Goal: Information Seeking & Learning: Learn about a topic

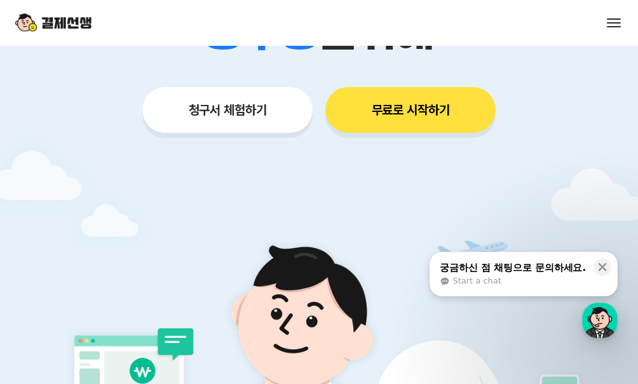
scroll to position [280, 0]
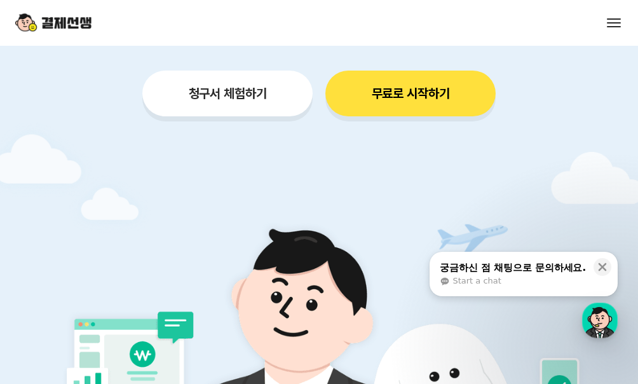
click at [227, 85] on button "청구서 체험하기" at bounding box center [227, 94] width 170 height 46
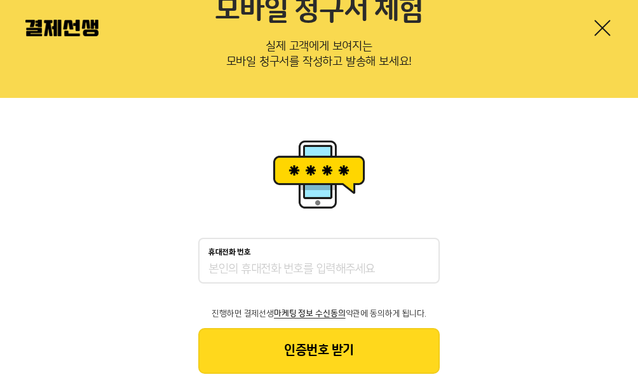
scroll to position [111, 0]
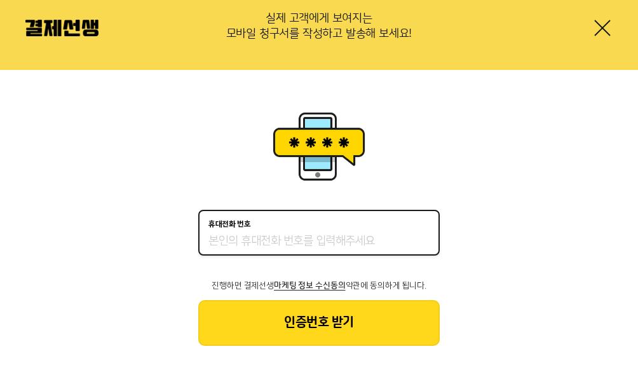
click at [277, 235] on input "휴대전화 번호" at bounding box center [319, 241] width 221 height 15
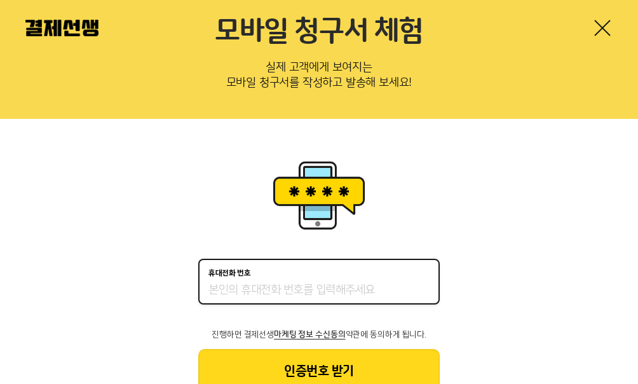
scroll to position [0, 0]
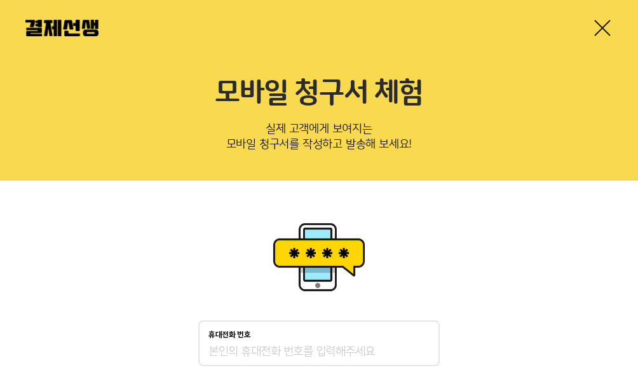
click at [604, 23] on link at bounding box center [603, 28] width 20 height 20
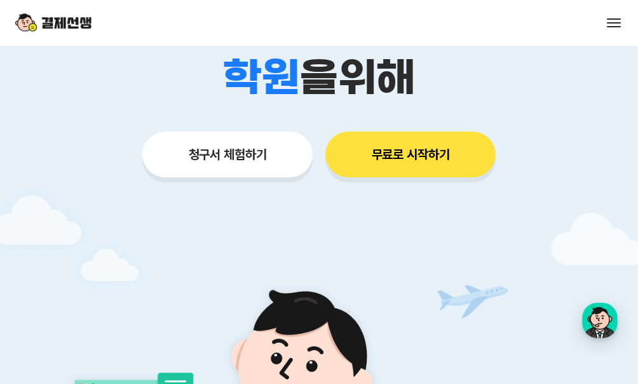
scroll to position [217, 0]
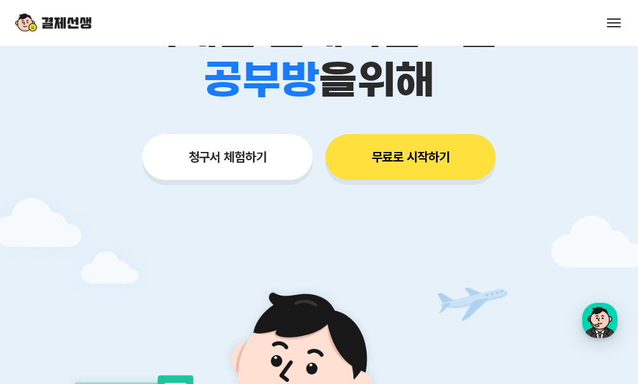
click at [413, 165] on button "무료로 시작하기" at bounding box center [411, 157] width 170 height 46
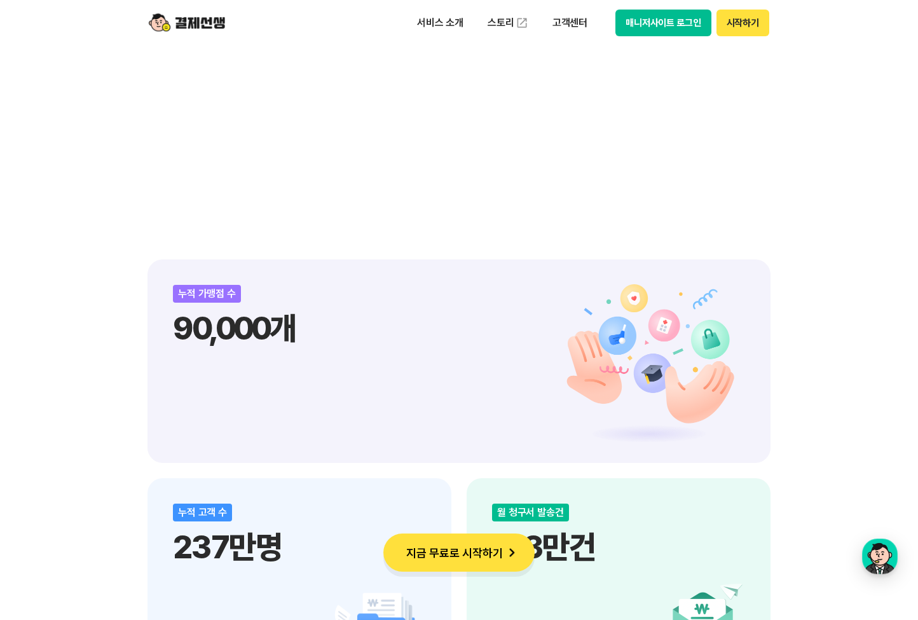
scroll to position [1264, 0]
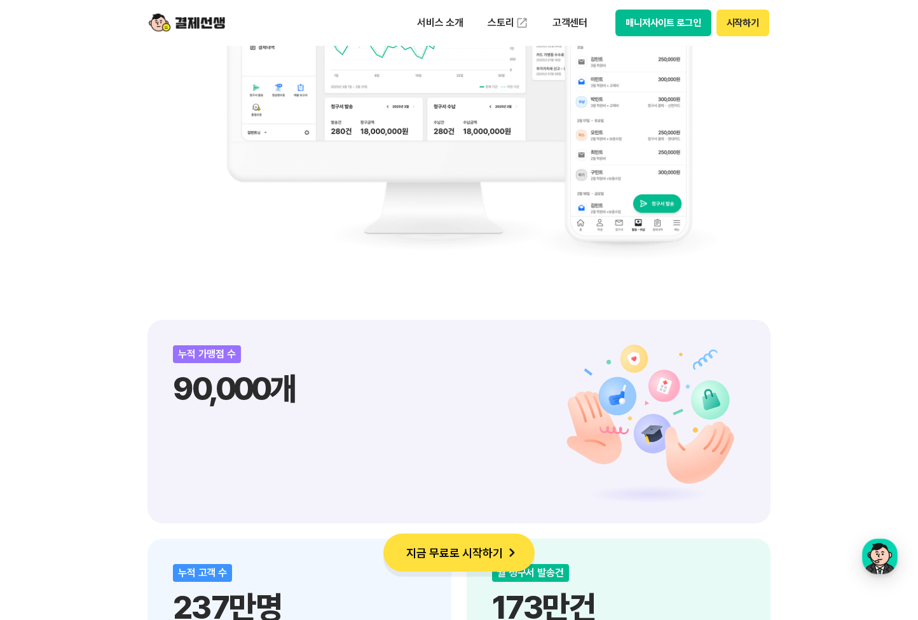
click at [303, 358] on div "누적 가맹점 수 90,000개" at bounding box center [459, 421] width 623 height 203
click at [345, 149] on img at bounding box center [459, 75] width 515 height 407
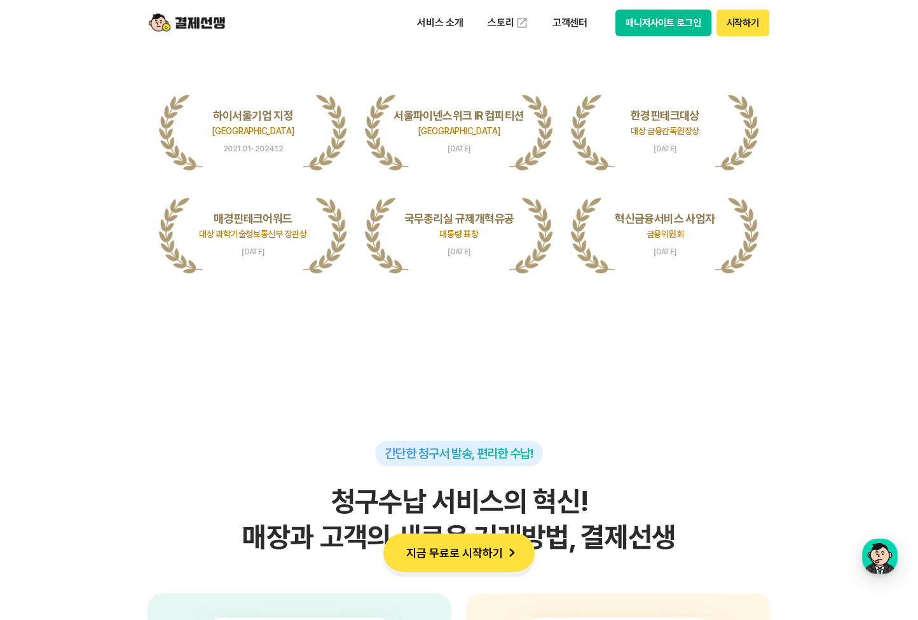
click at [285, 184] on ul "하이서울기업 지정 서울특별시장 2021.01~2024.12 서울파이넨스위크 IR 컴피티션 서울특별시장 [DATE] 한경핀테크대상 대상 금융감독…" at bounding box center [459, 183] width 600 height 186
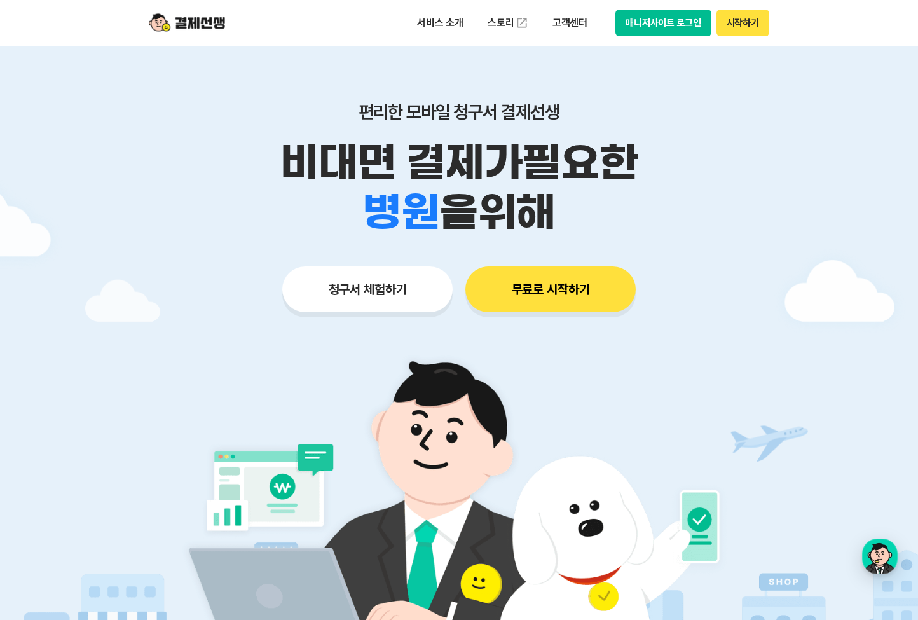
scroll to position [111, 0]
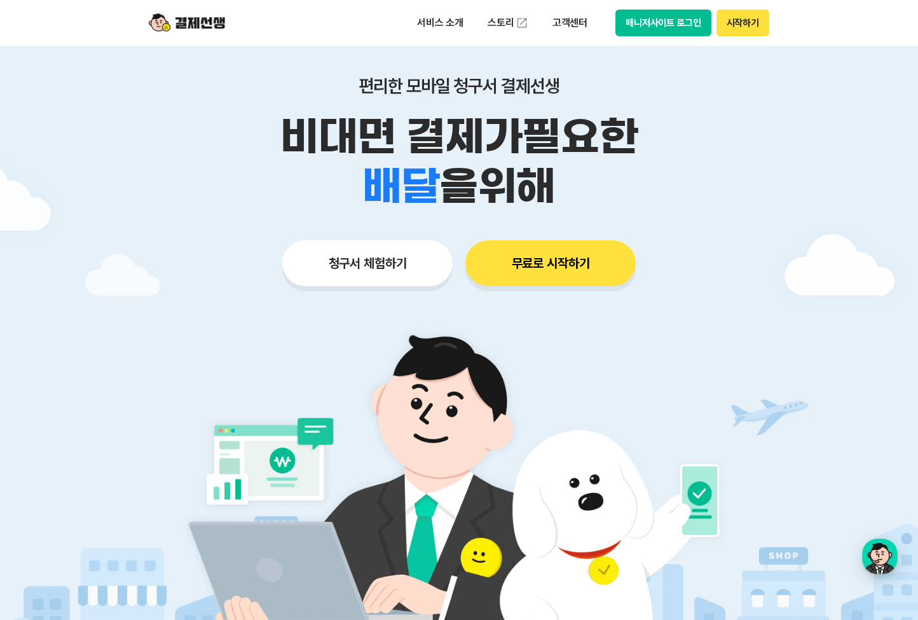
click at [353, 257] on button "청구서 체험하기" at bounding box center [367, 263] width 170 height 46
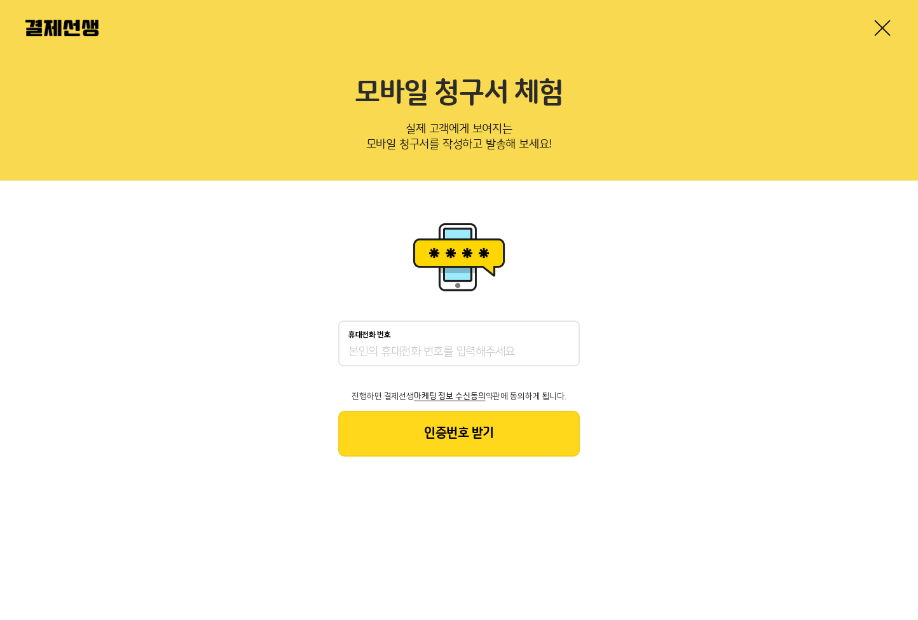
click at [359, 331] on p "휴대전화 번호" at bounding box center [369, 335] width 43 height 9
click at [359, 345] on input "휴대전화 번호" at bounding box center [458, 352] width 221 height 15
click at [882, 31] on link at bounding box center [882, 28] width 20 height 20
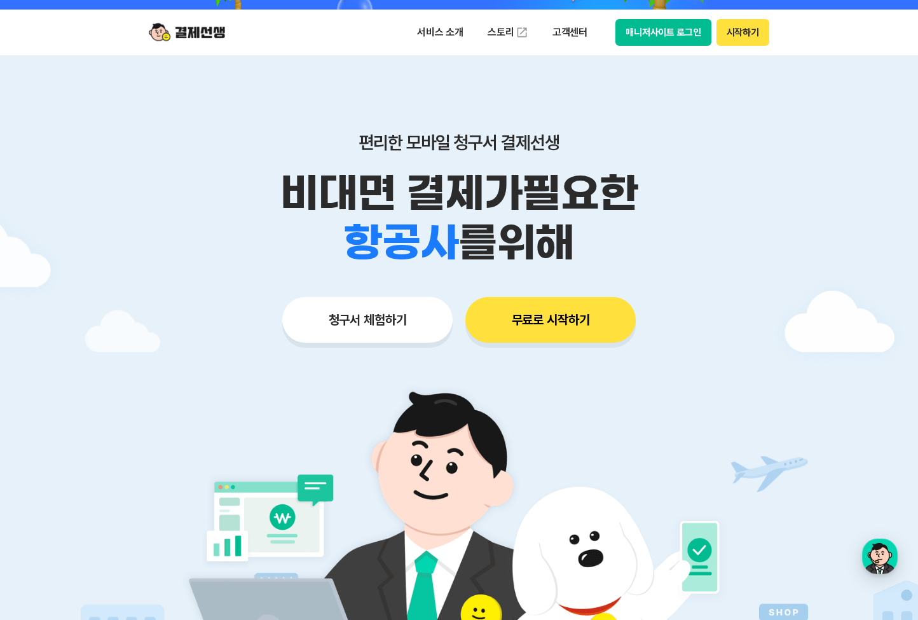
scroll to position [57, 0]
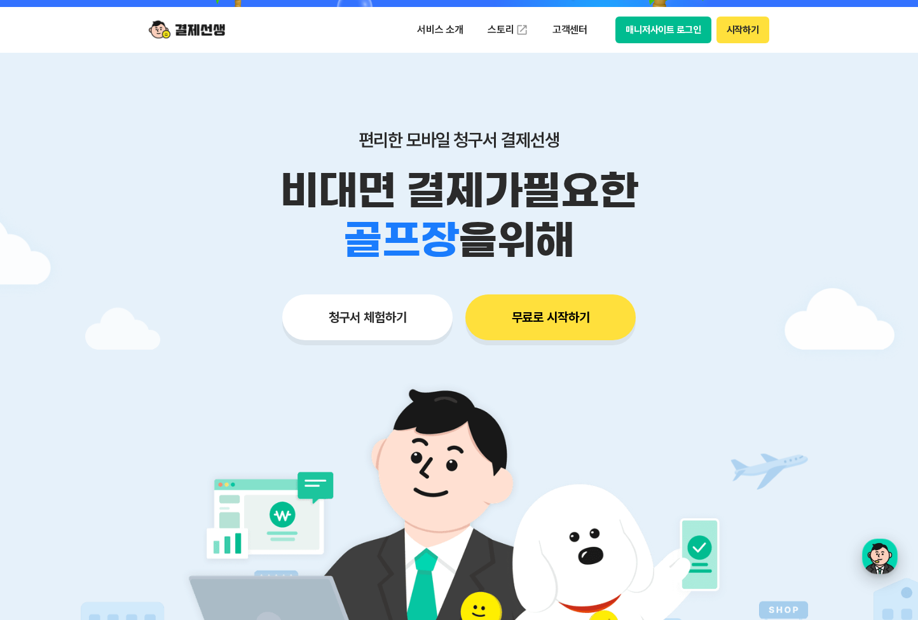
click at [868, 554] on div "button" at bounding box center [880, 557] width 36 height 36
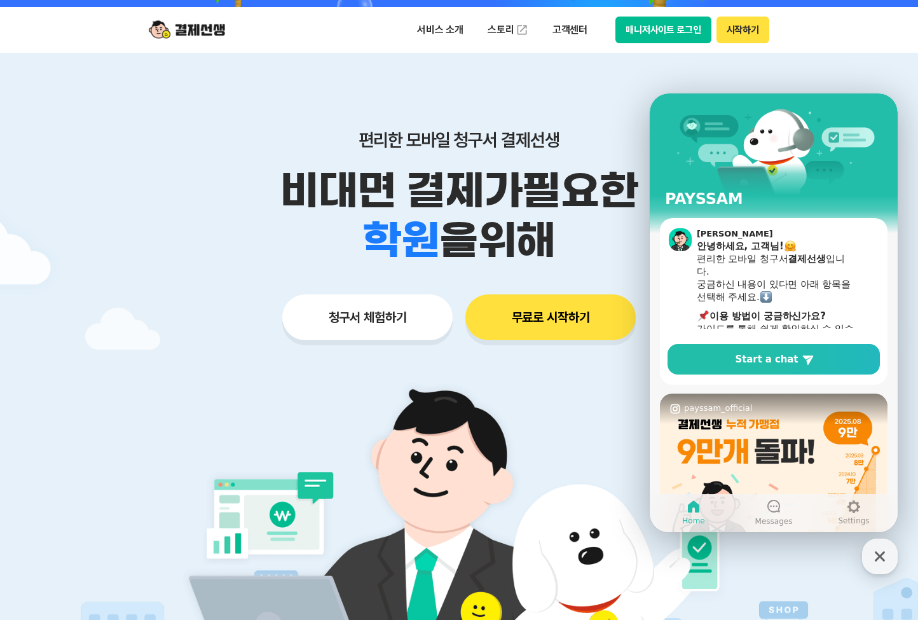
click at [587, 385] on img at bounding box center [459, 545] width 595 height 357
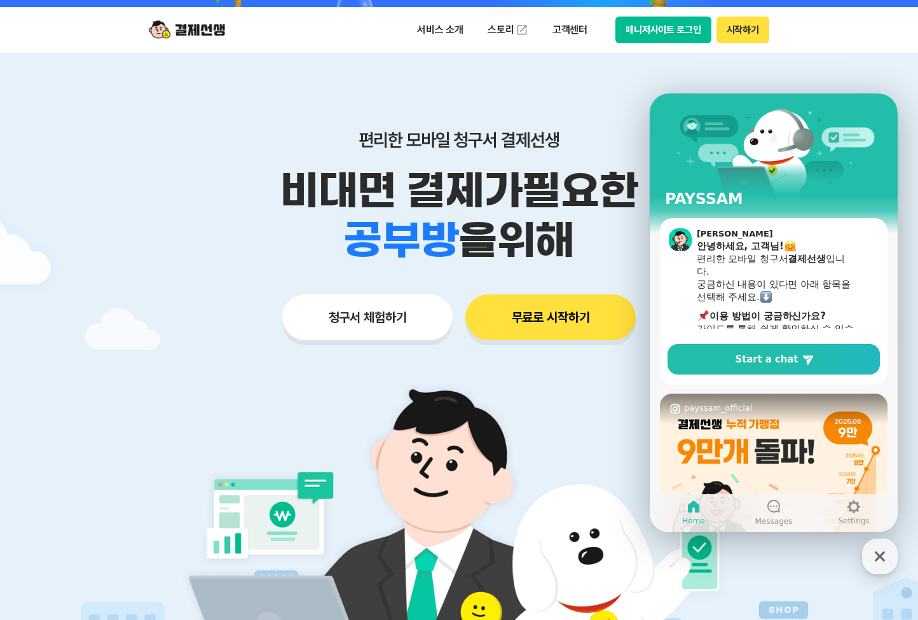
click at [828, 61] on div at bounding box center [459, 388] width 918 height 671
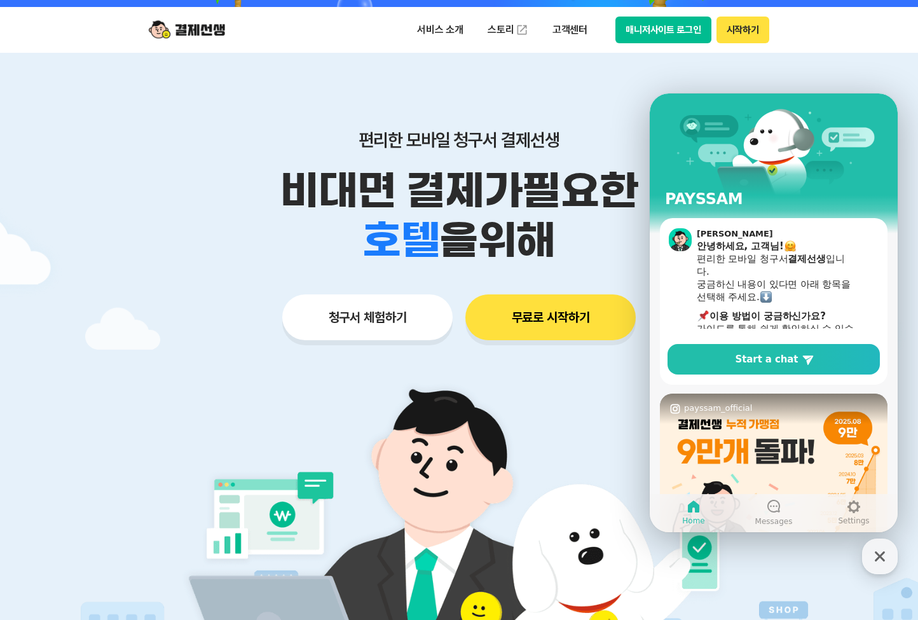
click at [621, 138] on p "편리한 모바일 청구서 결제선생" at bounding box center [459, 140] width 651 height 22
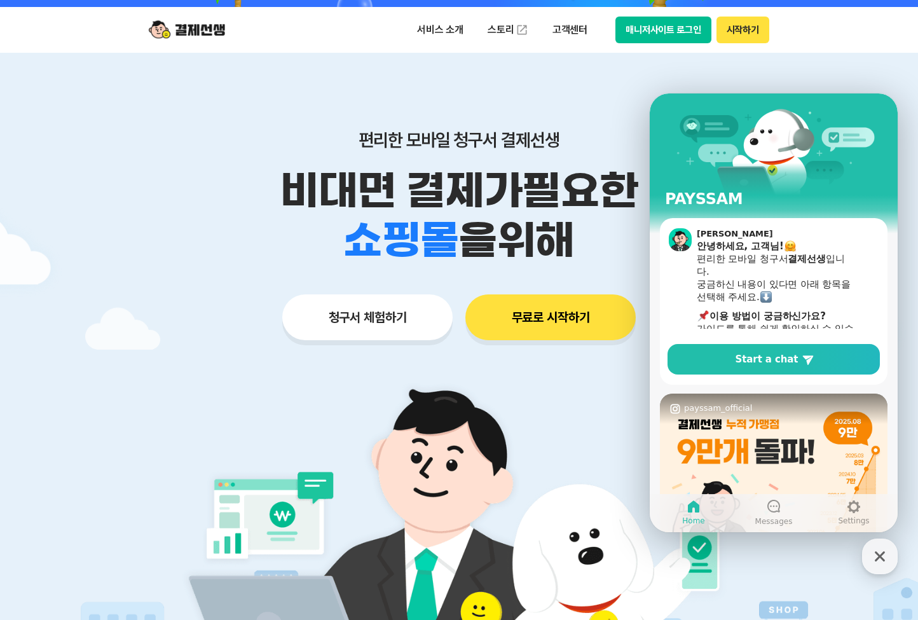
click at [796, 25] on header "서비스 소개 스토리 고객센터 매니저사이트 로그인 시작하기" at bounding box center [459, 30] width 918 height 46
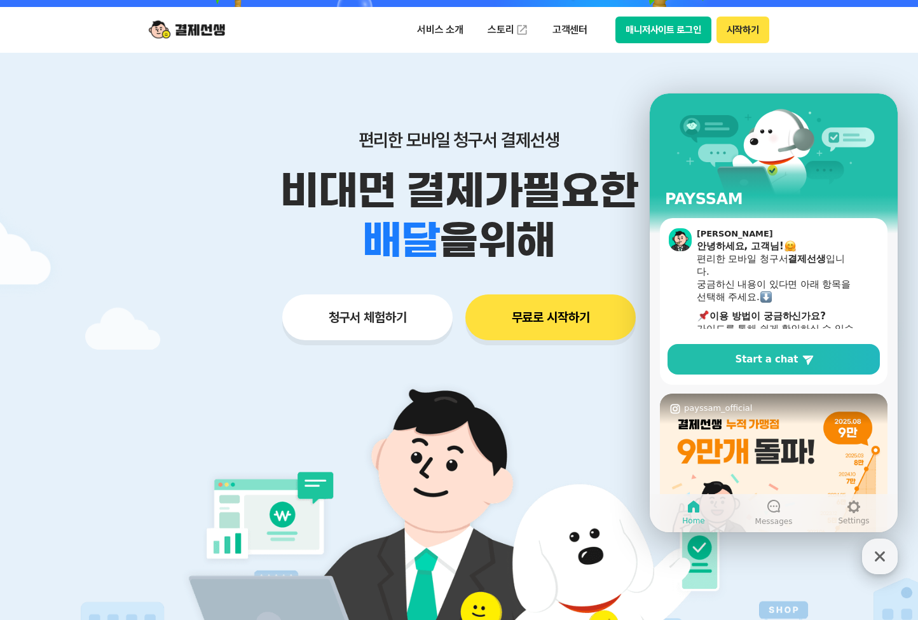
click at [877, 555] on icon "button" at bounding box center [880, 556] width 23 height 23
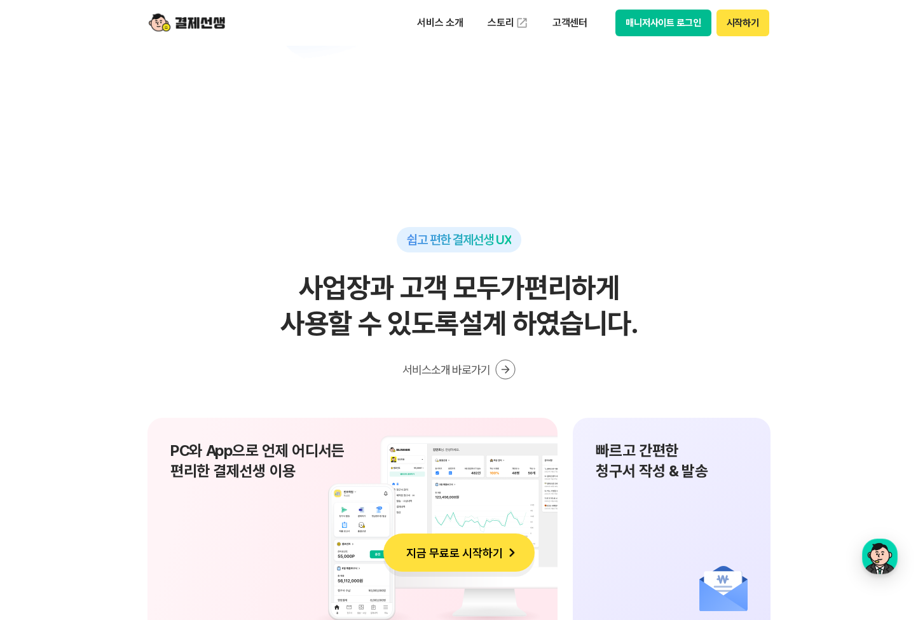
scroll to position [8256, 0]
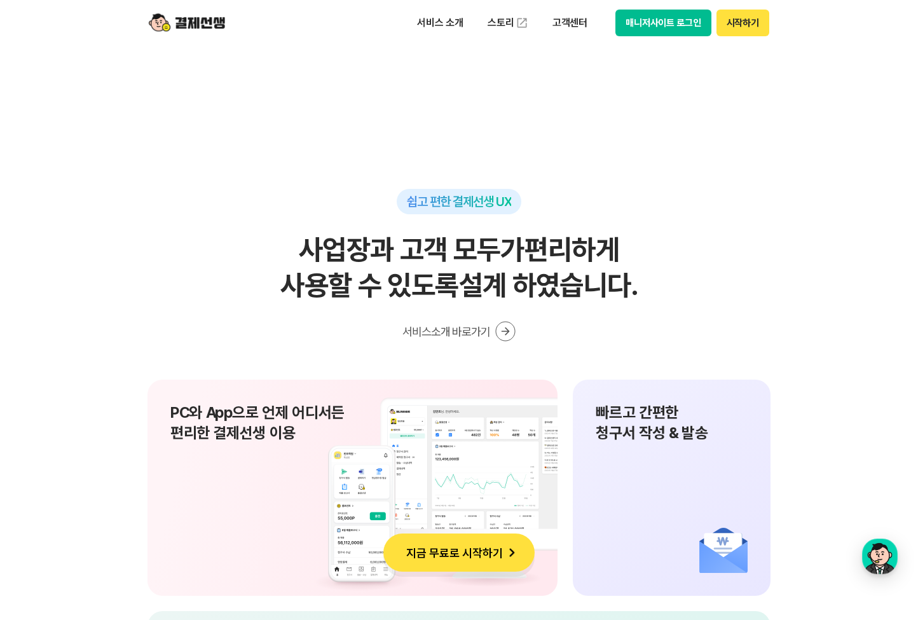
click at [443, 564] on button "지금 무료로 시작하기" at bounding box center [458, 552] width 151 height 38
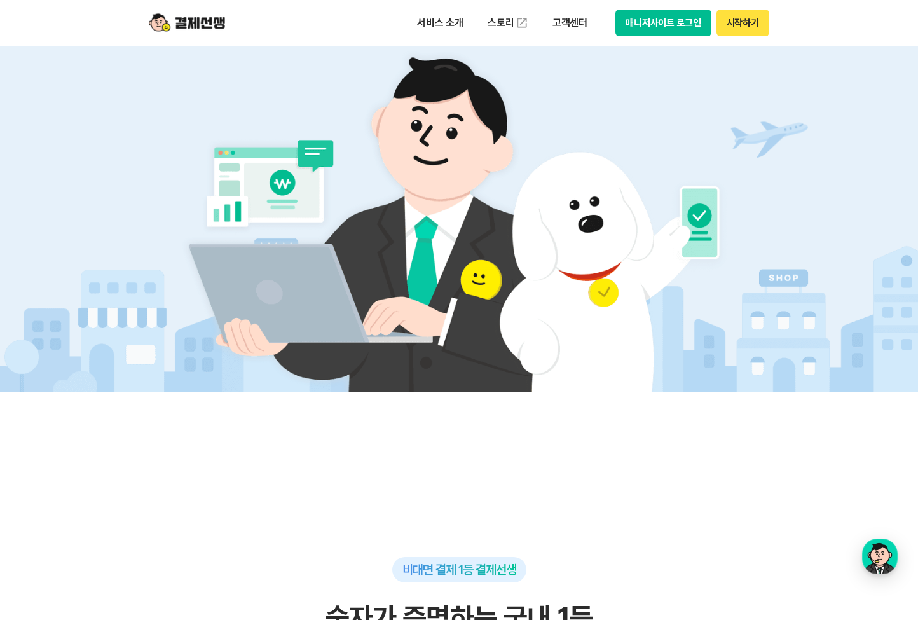
scroll to position [364, 0]
